Goal: Task Accomplishment & Management: Use online tool/utility

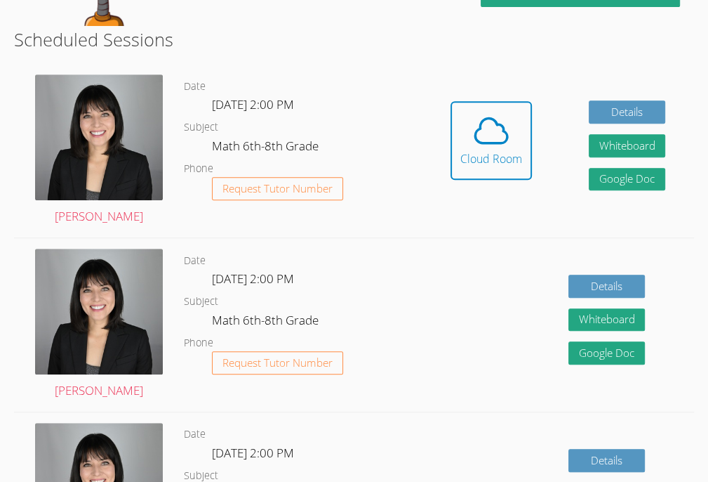
scroll to position [395, 0]
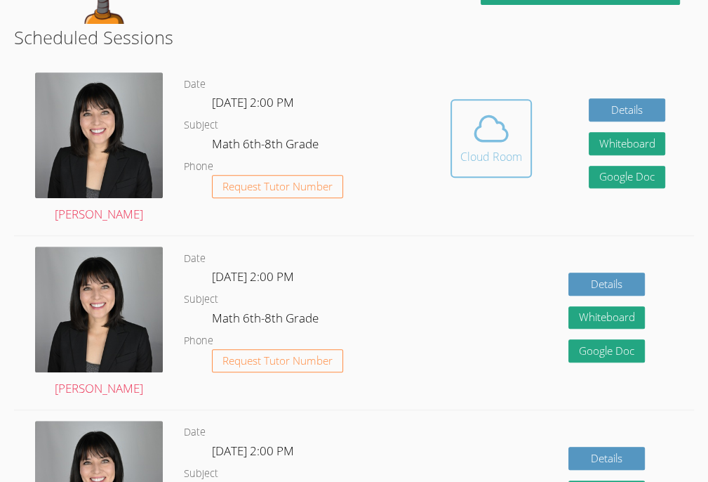
click at [483, 152] on div "Cloud Room" at bounding box center [491, 156] width 62 height 17
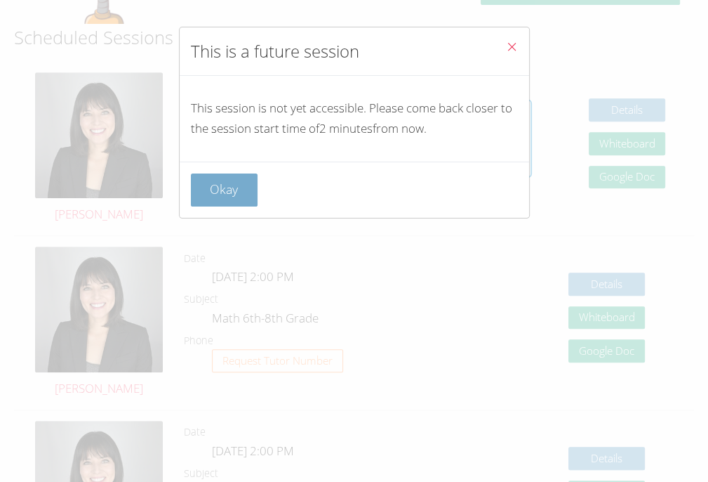
click at [201, 191] on button "Okay" at bounding box center [224, 189] width 67 height 33
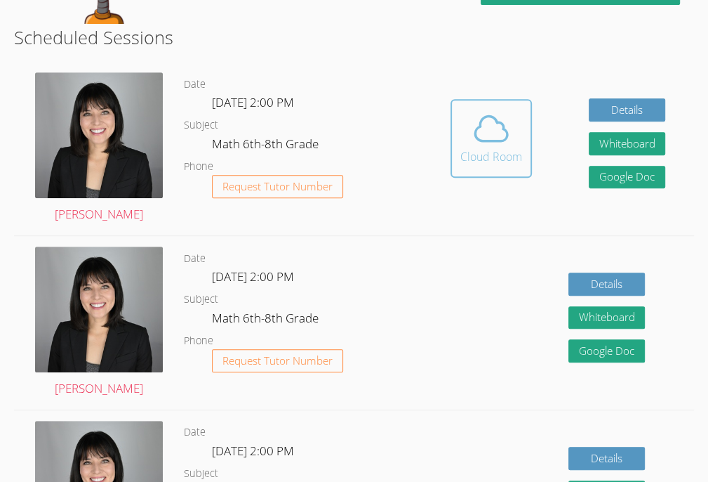
click at [474, 139] on icon at bounding box center [491, 128] width 39 height 39
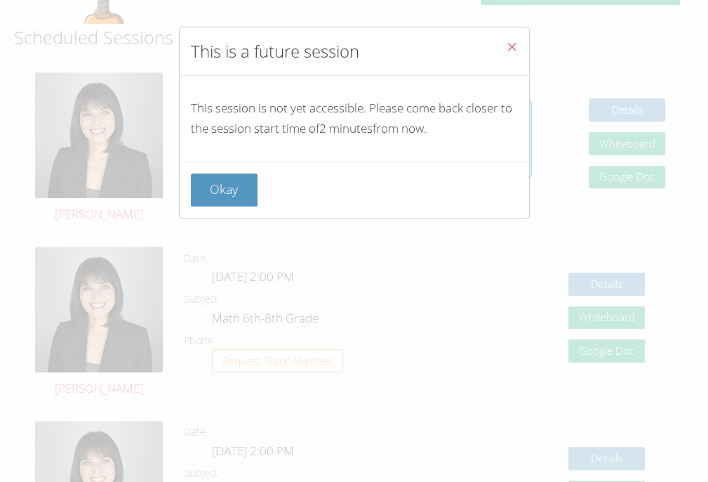
click at [223, 169] on div "Okay" at bounding box center [355, 189] width 350 height 56
click at [223, 181] on button "Okay" at bounding box center [224, 189] width 67 height 33
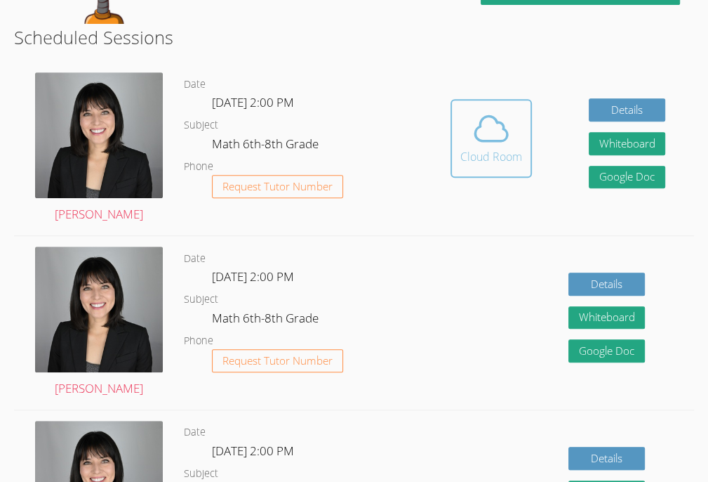
click at [451, 147] on button "Cloud Room" at bounding box center [491, 138] width 81 height 79
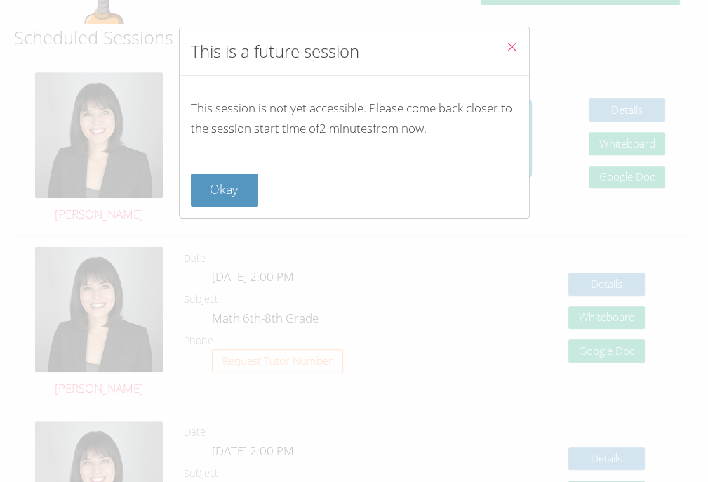
click at [495, 45] on button "Close" at bounding box center [512, 48] width 34 height 43
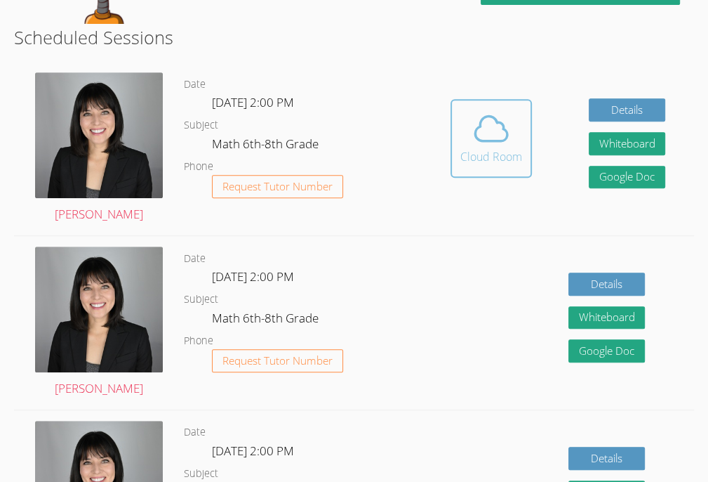
click at [474, 166] on button "Cloud Room" at bounding box center [491, 138] width 81 height 79
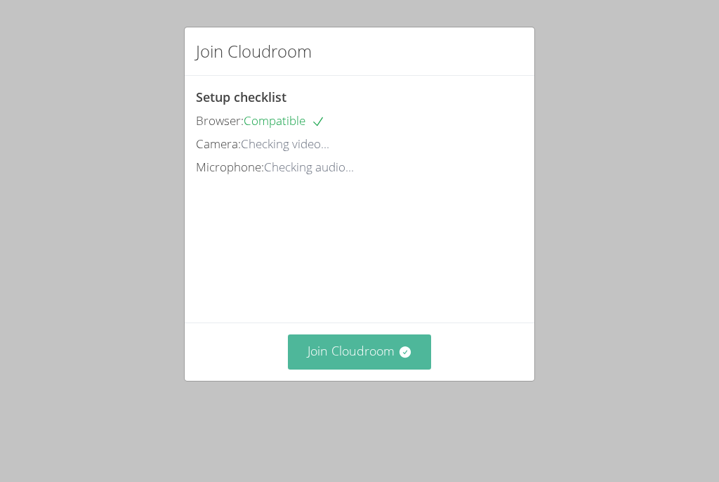
click at [393, 369] on button "Join Cloudroom" at bounding box center [360, 351] width 144 height 34
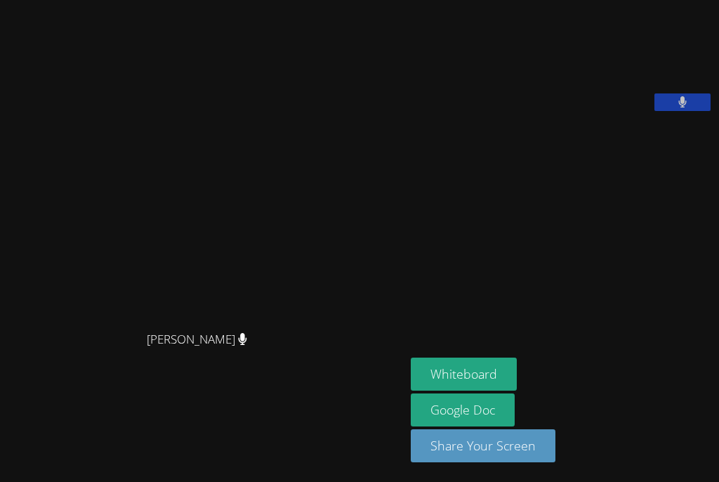
click at [405, 349] on aside "[PERSON_NAME] Whiteboard Google Doc Share Your Screen" at bounding box center [562, 241] width 314 height 482
click at [412, 371] on button "Whiteboard" at bounding box center [464, 373] width 106 height 33
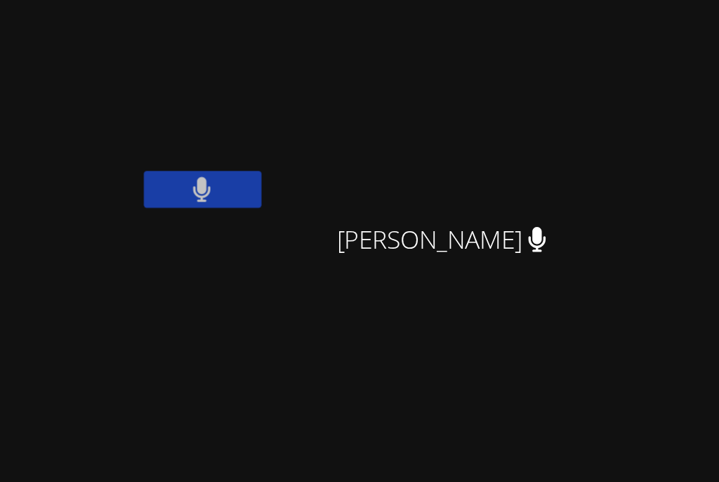
drag, startPoint x: 522, startPoint y: 27, endPoint x: 548, endPoint y: 43, distance: 30.2
click at [492, 43] on video at bounding box center [408, 53] width 167 height 94
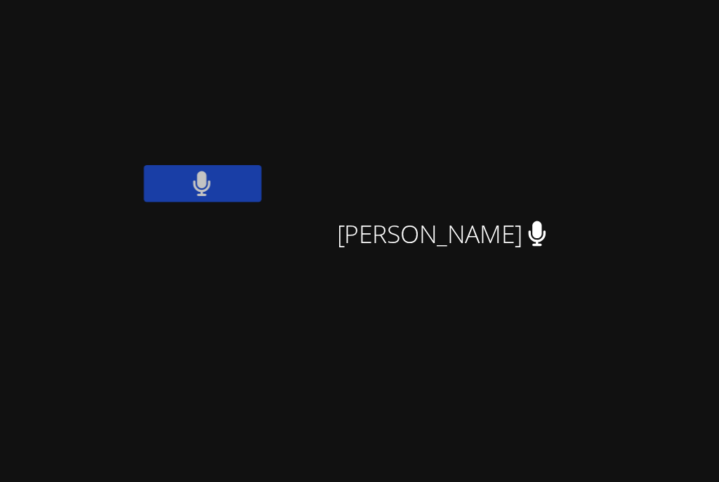
click at [489, 82] on button at bounding box center [461, 91] width 56 height 18
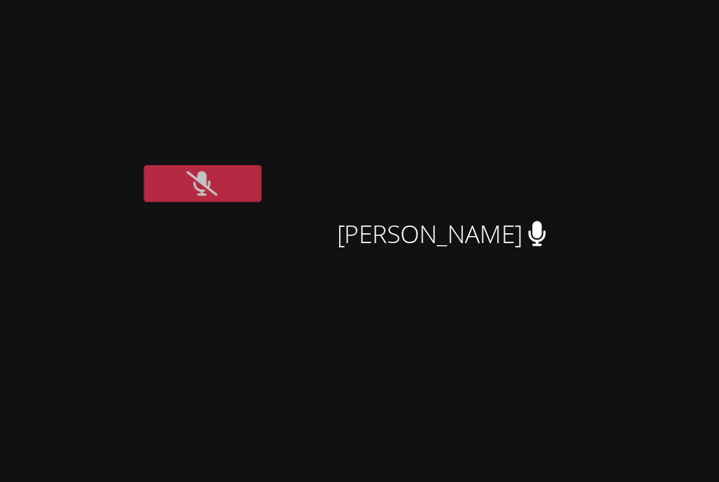
click at [489, 82] on button at bounding box center [461, 91] width 56 height 18
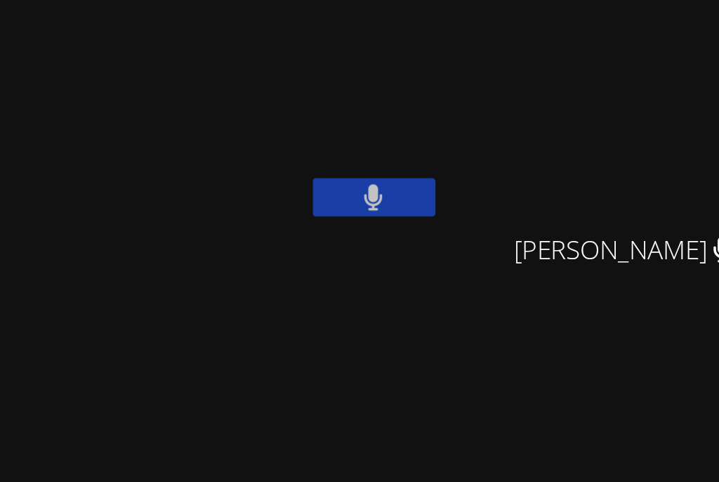
click at [492, 109] on div "[PERSON_NAME]" at bounding box center [408, 81] width 167 height 150
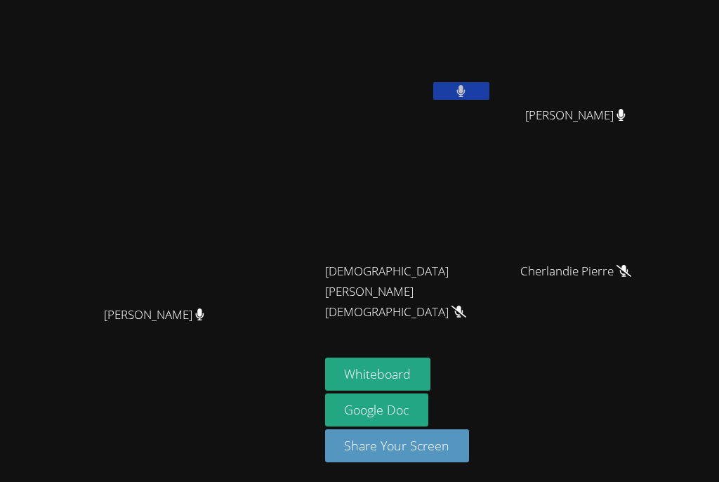
click at [489, 82] on button at bounding box center [461, 91] width 56 height 18
click at [489, 88] on button at bounding box center [461, 91] width 56 height 18
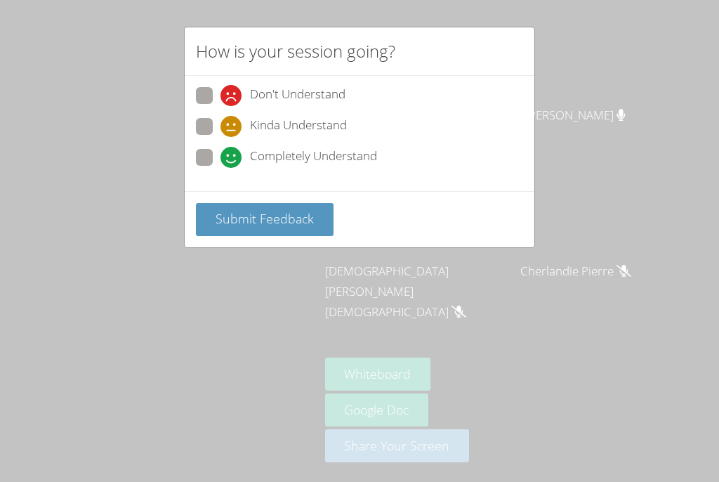
click at [328, 155] on span "Completely Understand" at bounding box center [313, 157] width 127 height 21
click at [232, 155] on input "Completely Understand" at bounding box center [226, 155] width 12 height 12
radio input "true"
click at [298, 191] on div "Submit Feedback" at bounding box center [360, 219] width 350 height 56
click at [298, 194] on div "Submit Feedback" at bounding box center [360, 219] width 350 height 56
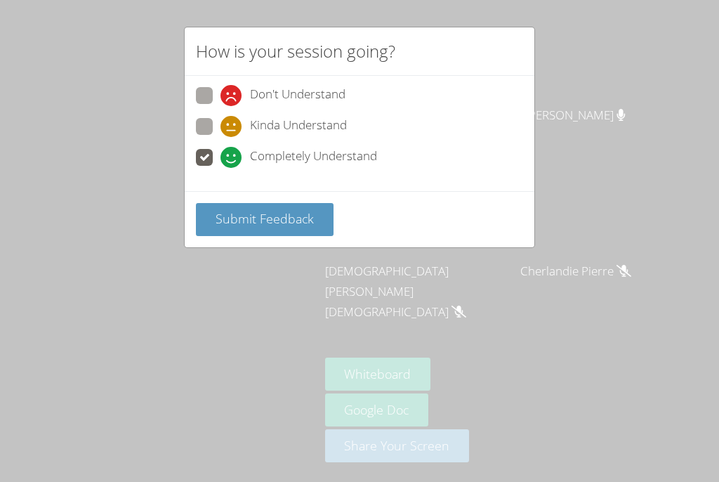
click at [291, 238] on div "Submit Feedback" at bounding box center [360, 219] width 350 height 56
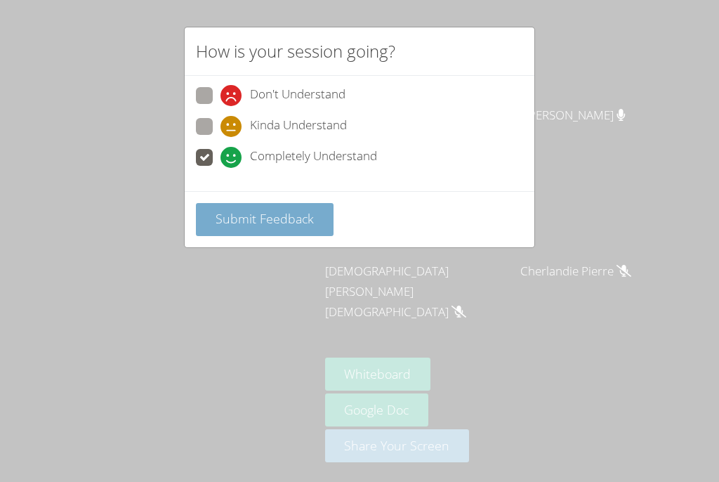
click at [294, 225] on button "Submit Feedback" at bounding box center [265, 219] width 138 height 33
